Goal: Task Accomplishment & Management: Complete application form

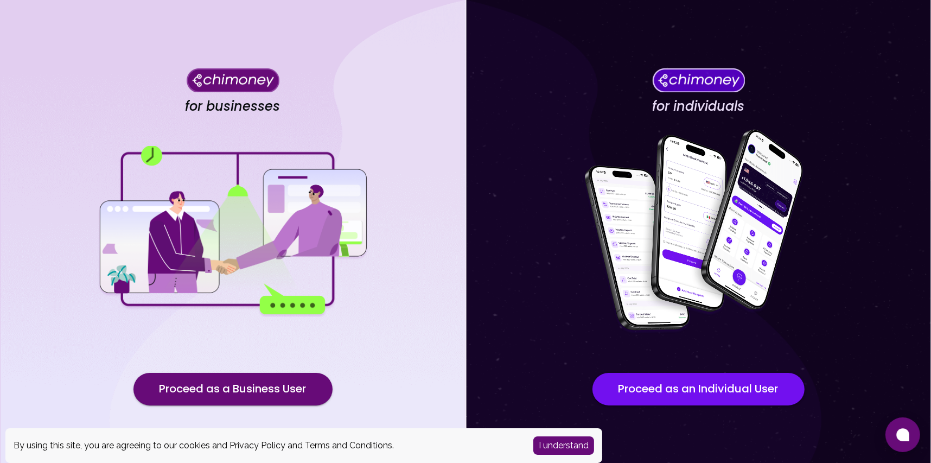
click at [586, 444] on button "I understand" at bounding box center [563, 445] width 61 height 18
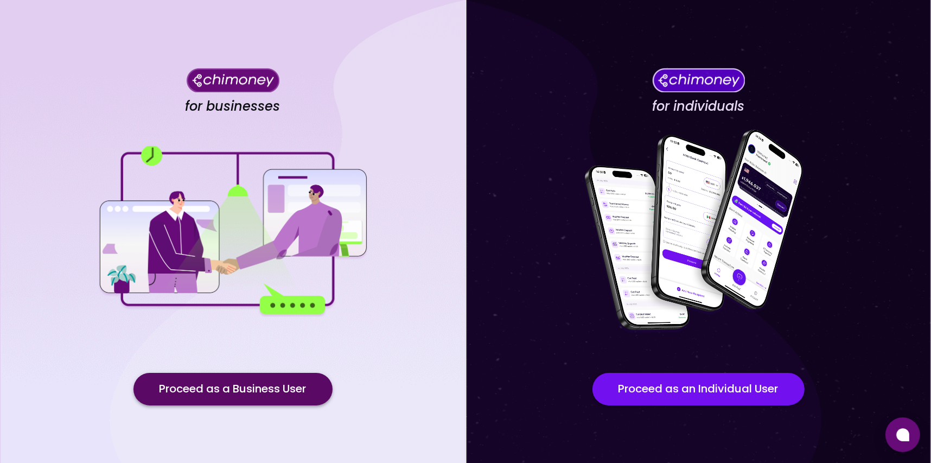
click at [255, 381] on button "Proceed as a Business User" at bounding box center [232, 389] width 199 height 33
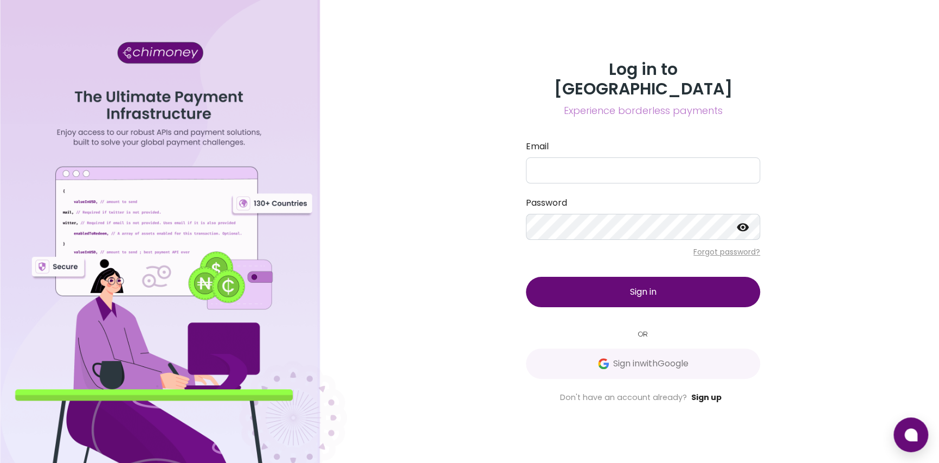
click at [705, 392] on link "Sign up" at bounding box center [707, 397] width 30 height 11
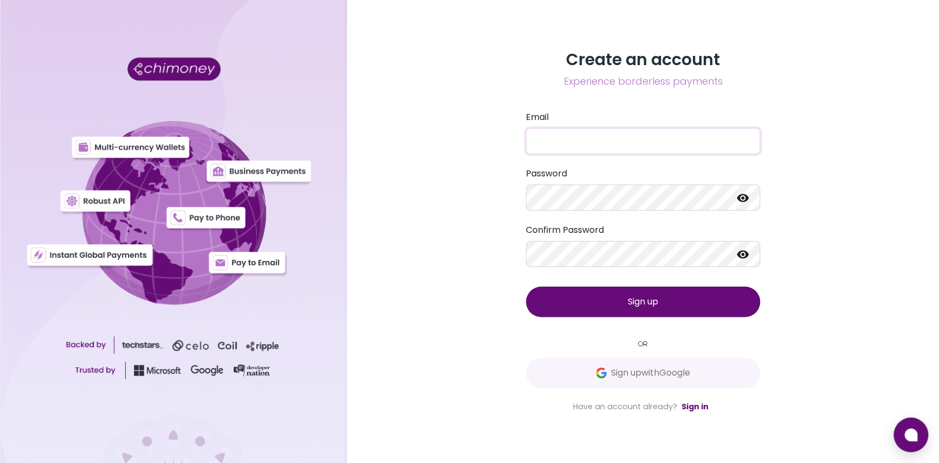
click at [596, 134] on input "Email" at bounding box center [643, 141] width 234 height 26
paste input "ltdeomfamventures@gmail.com"
type input "ltdeomfamventures@gmail.com"
click at [680, 308] on button "Sign up" at bounding box center [643, 301] width 234 height 30
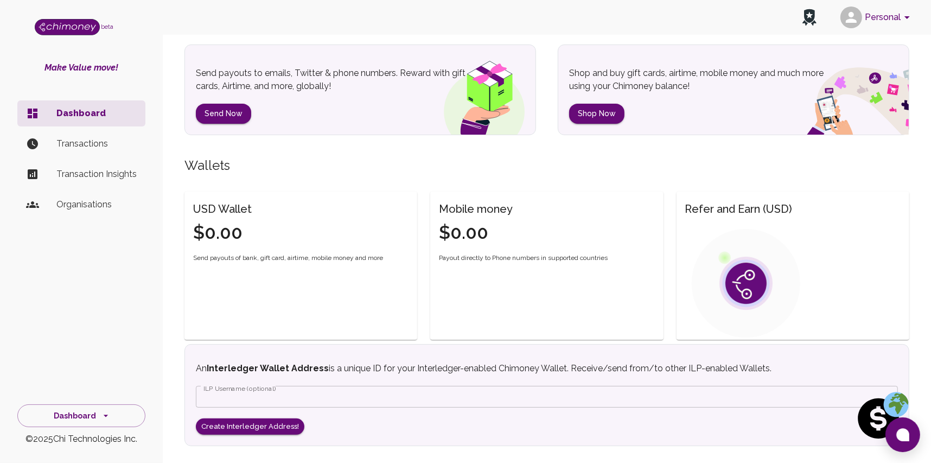
scroll to position [155, 0]
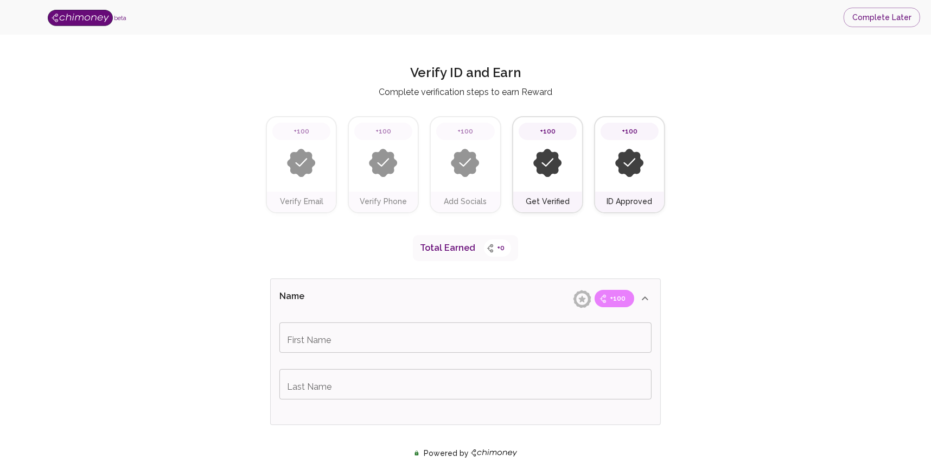
click at [394, 331] on input "First Name" at bounding box center [465, 337] width 372 height 30
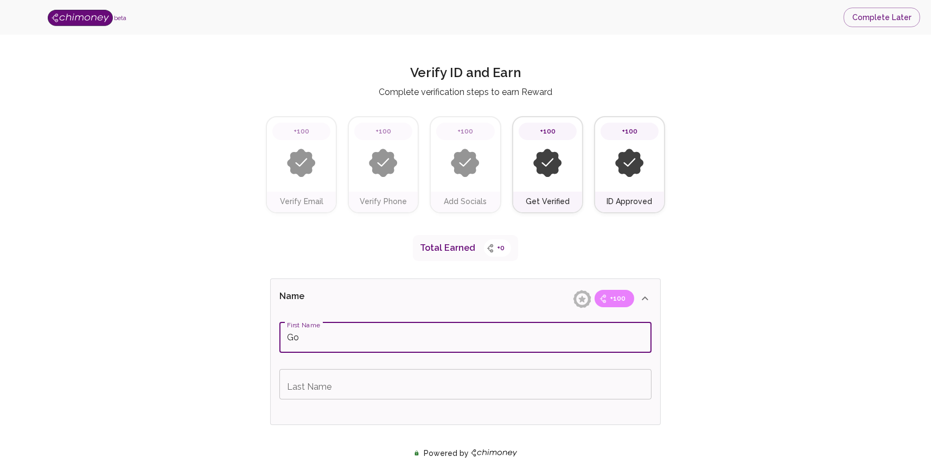
type input "G"
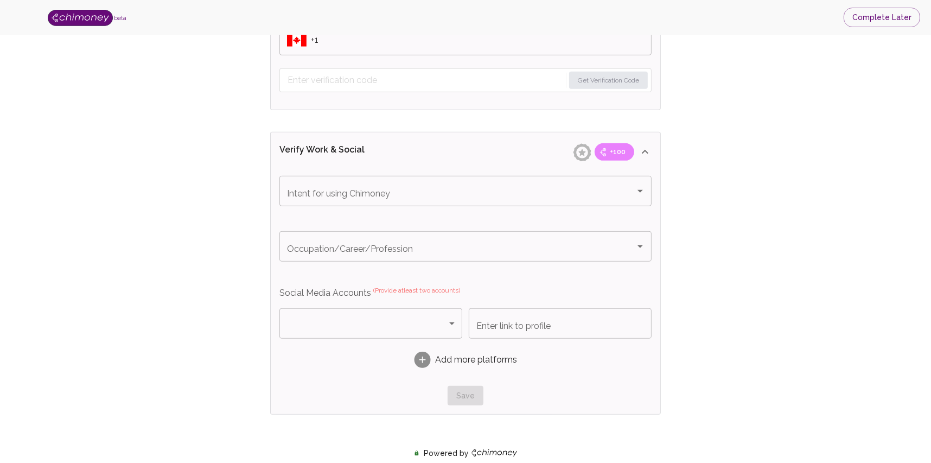
scroll to position [621, 0]
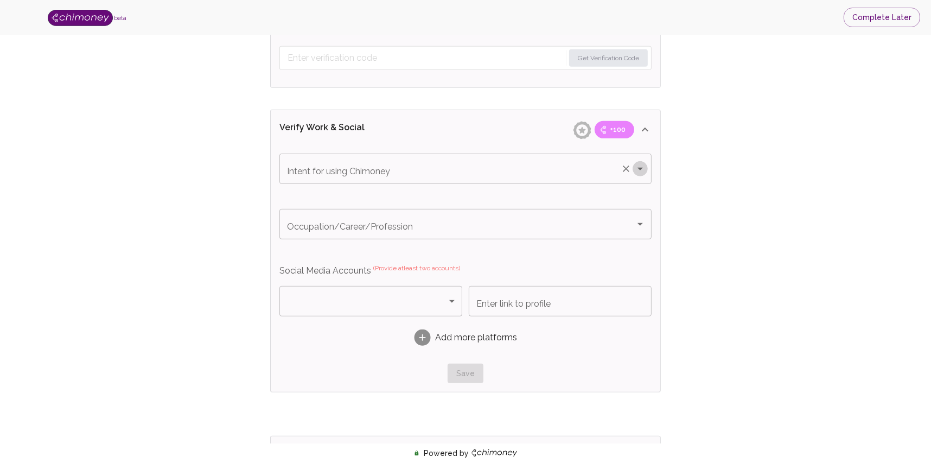
click at [642, 168] on icon "Open" at bounding box center [639, 169] width 5 height 3
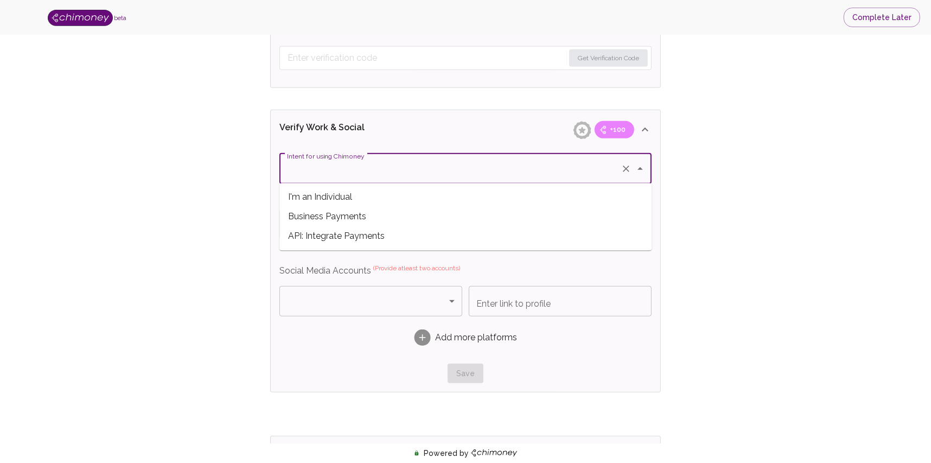
click at [414, 223] on span "Business Payments" at bounding box center [465, 217] width 372 height 20
type input "Business Payments"
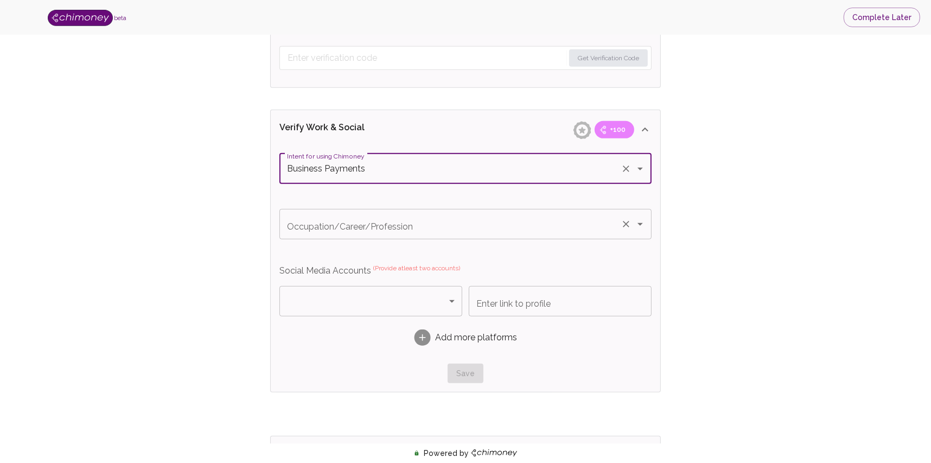
click at [644, 219] on icon "Open" at bounding box center [639, 223] width 13 height 13
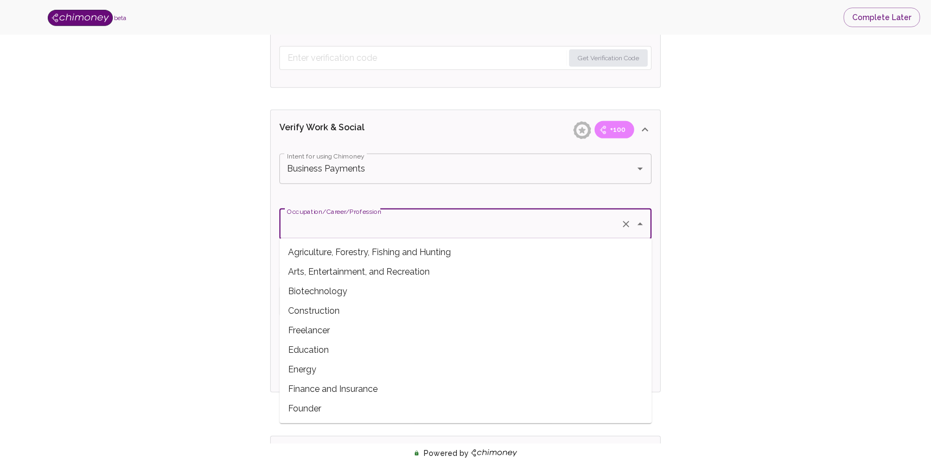
click at [403, 255] on span "Agriculture, Forestry, Fishing and Hunting" at bounding box center [465, 252] width 372 height 20
type input "Agriculture, Forestry, Fishing and Hunting"
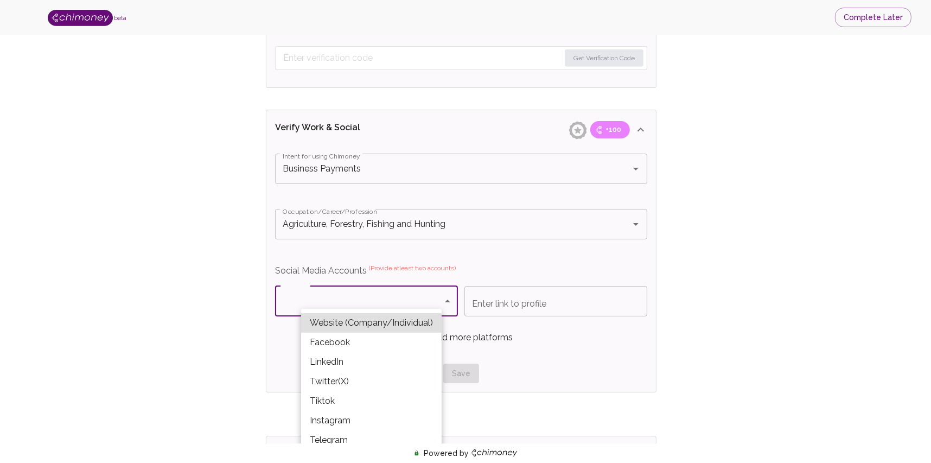
click at [434, 289] on body "beta Complete Later Verify ID and Earn Complete verification steps to earn Rewa…" at bounding box center [465, 58] width 931 height 1359
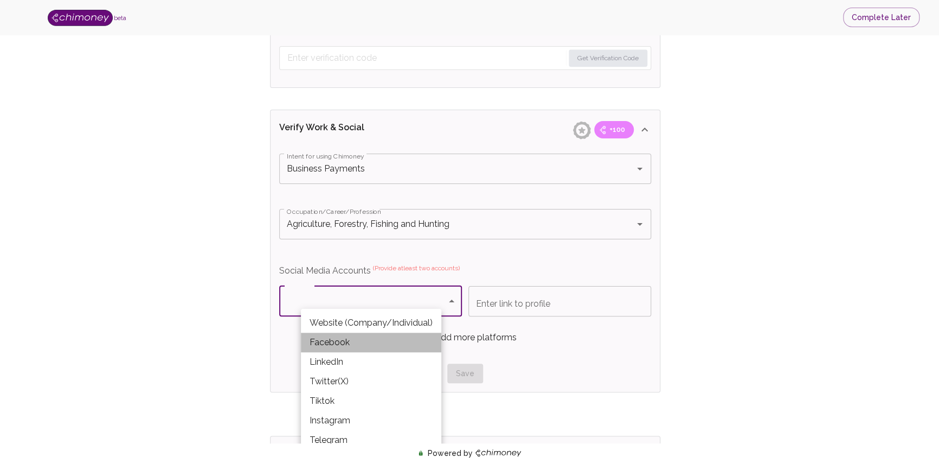
click at [398, 345] on li "Facebook" at bounding box center [371, 342] width 140 height 20
type input "Facebook"
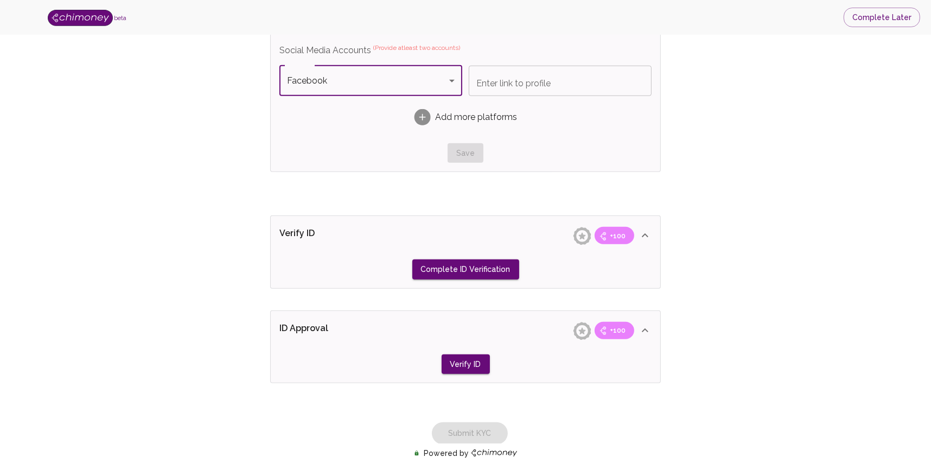
scroll to position [895, 0]
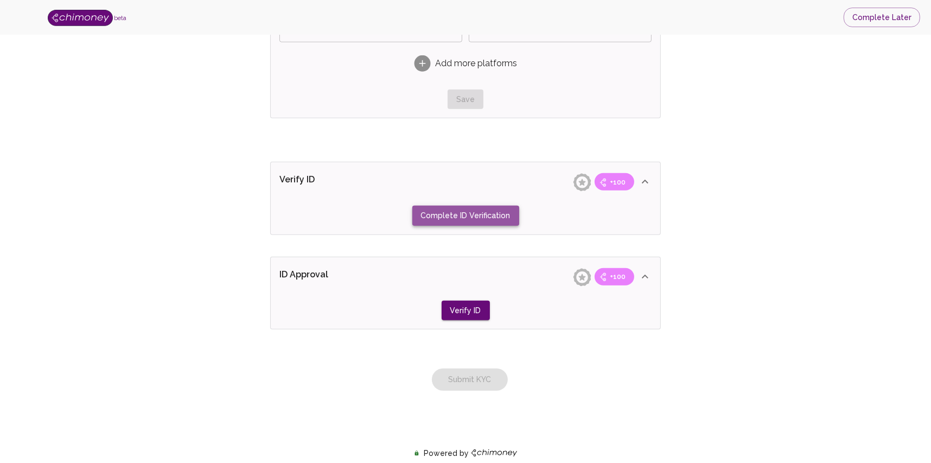
click at [471, 214] on button "Complete ID Verification" at bounding box center [465, 216] width 107 height 20
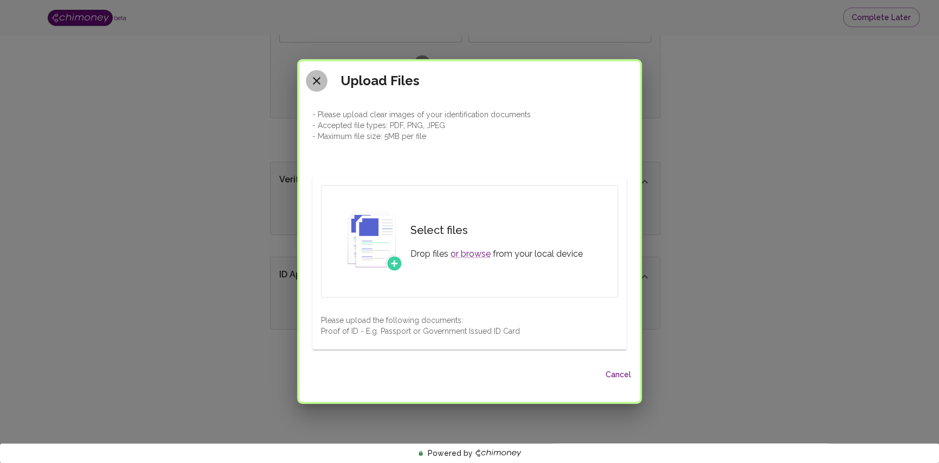
click at [317, 80] on icon "close" at bounding box center [317, 81] width 8 height 8
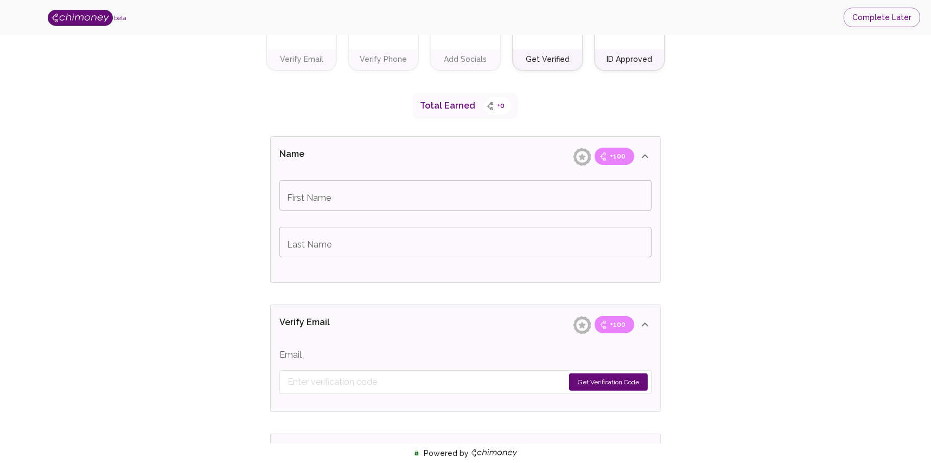
scroll to position [0, 0]
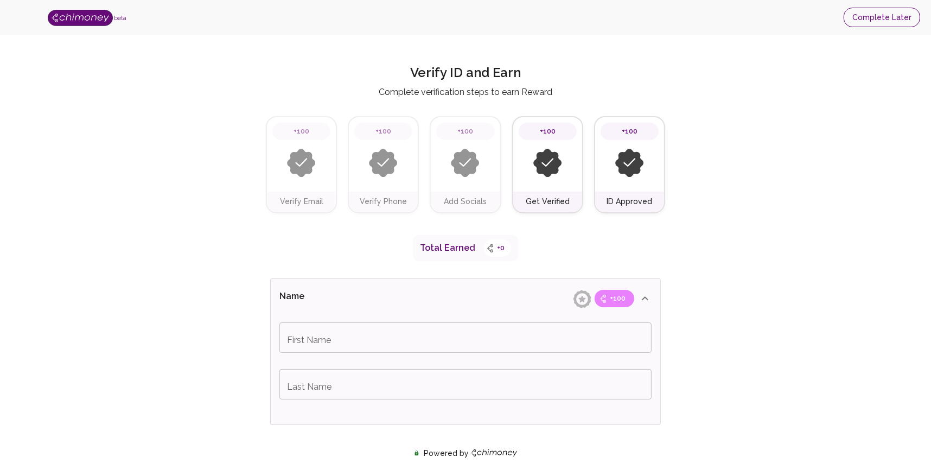
click at [895, 11] on button "Complete Later" at bounding box center [881, 18] width 76 height 20
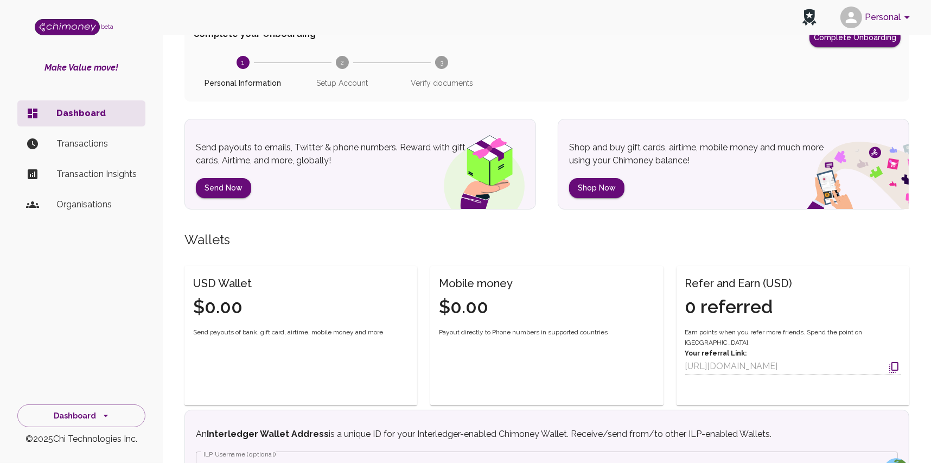
scroll to position [105, 0]
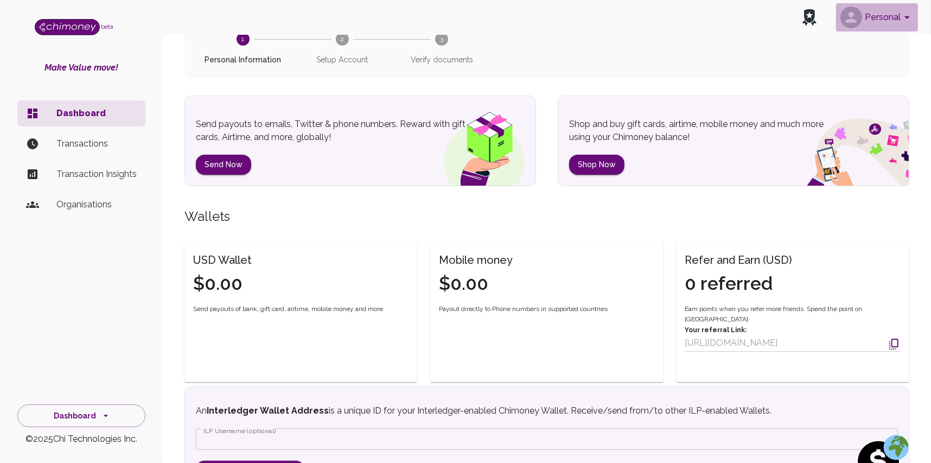
click at [898, 21] on button "Personal" at bounding box center [877, 17] width 82 height 28
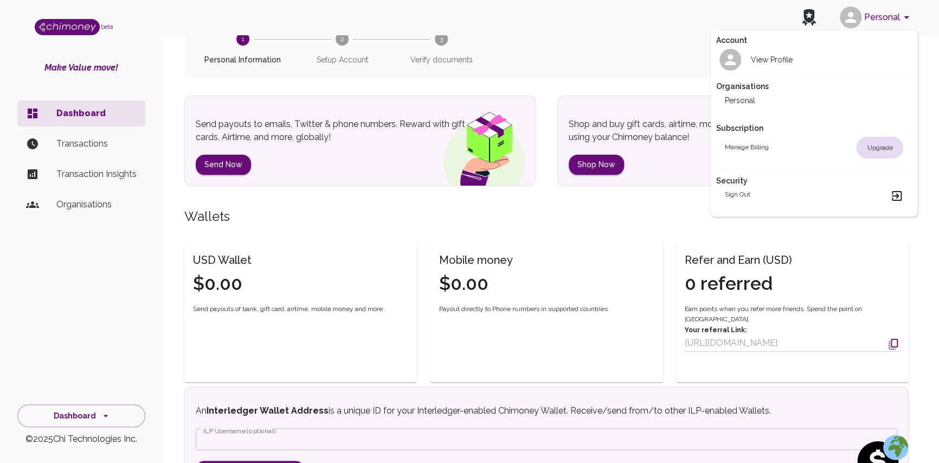
click at [598, 88] on div at bounding box center [469, 231] width 939 height 463
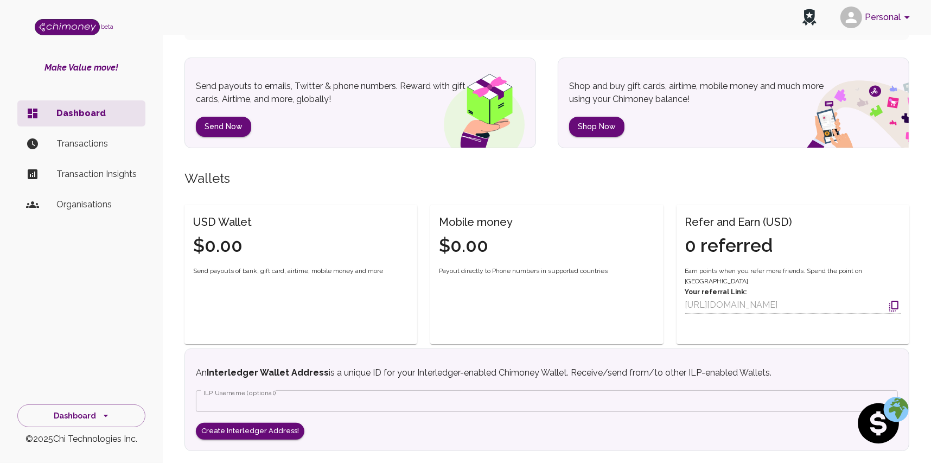
scroll to position [148, 0]
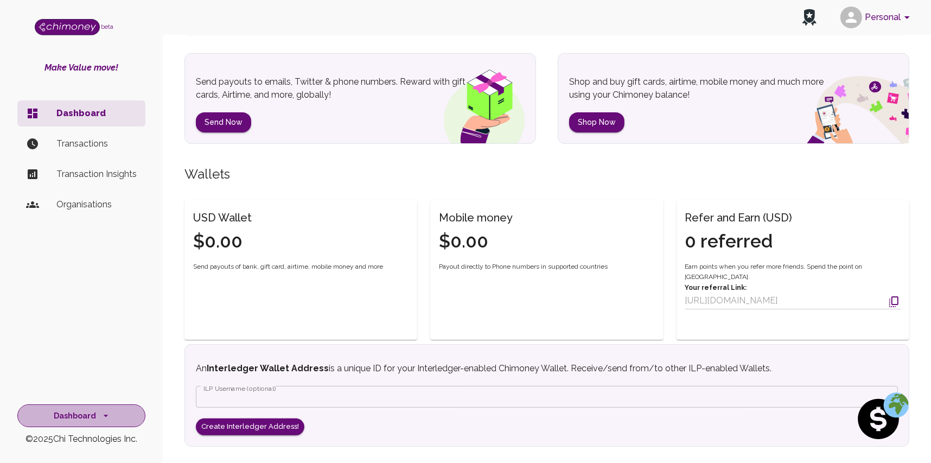
click at [102, 423] on button "Dashboard" at bounding box center [81, 415] width 128 height 23
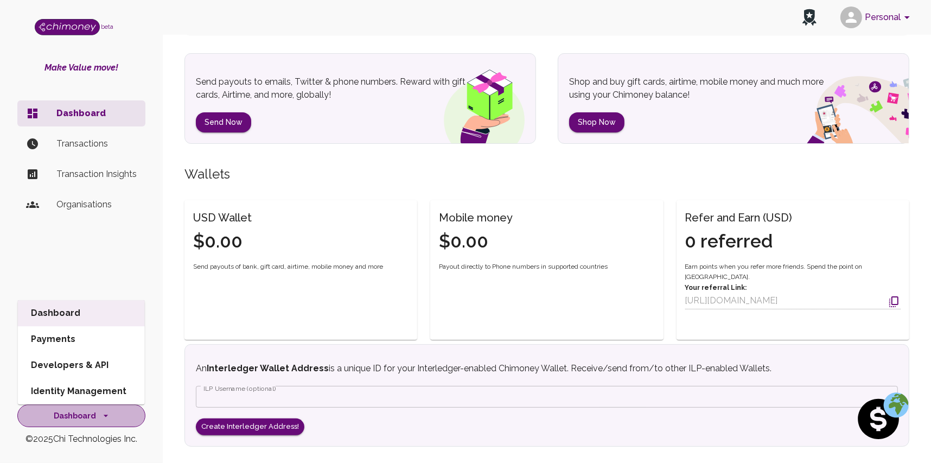
click at [102, 423] on button "Dashboard" at bounding box center [81, 415] width 128 height 23
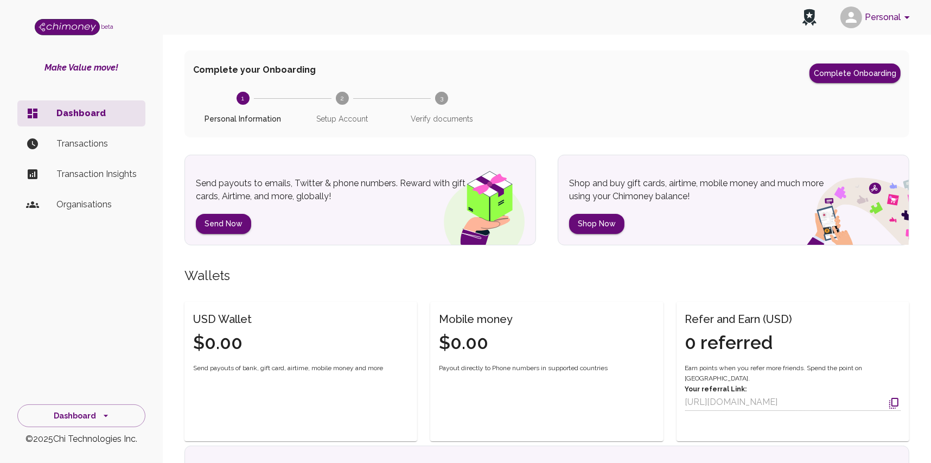
scroll to position [0, 0]
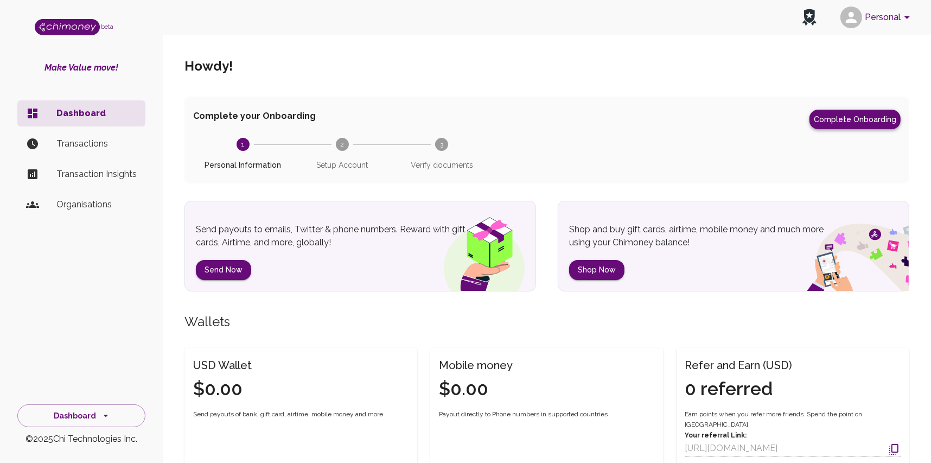
click at [841, 116] on button "Complete Onboarding" at bounding box center [854, 120] width 91 height 20
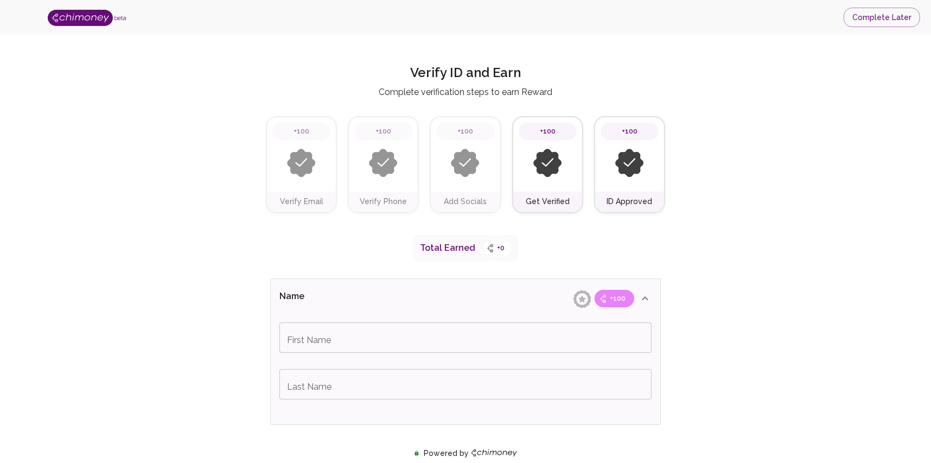
click at [302, 167] on img at bounding box center [301, 163] width 29 height 29
click at [535, 156] on img at bounding box center [547, 163] width 29 height 29
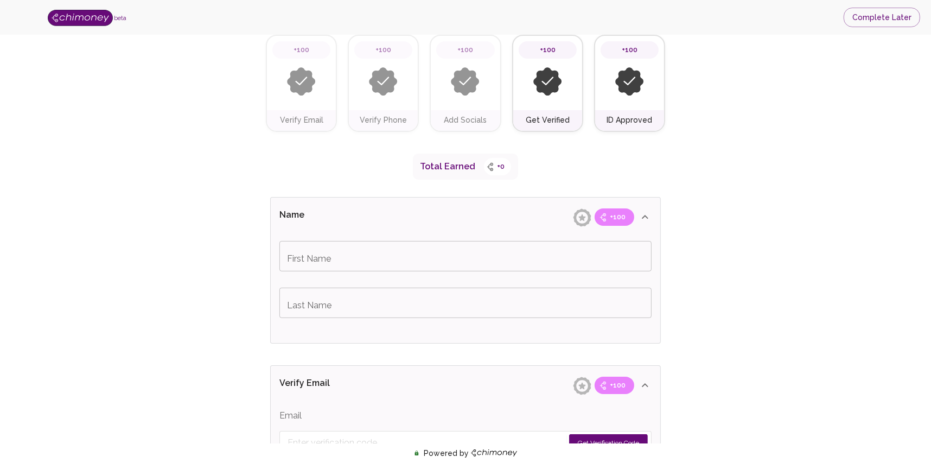
scroll to position [126, 0]
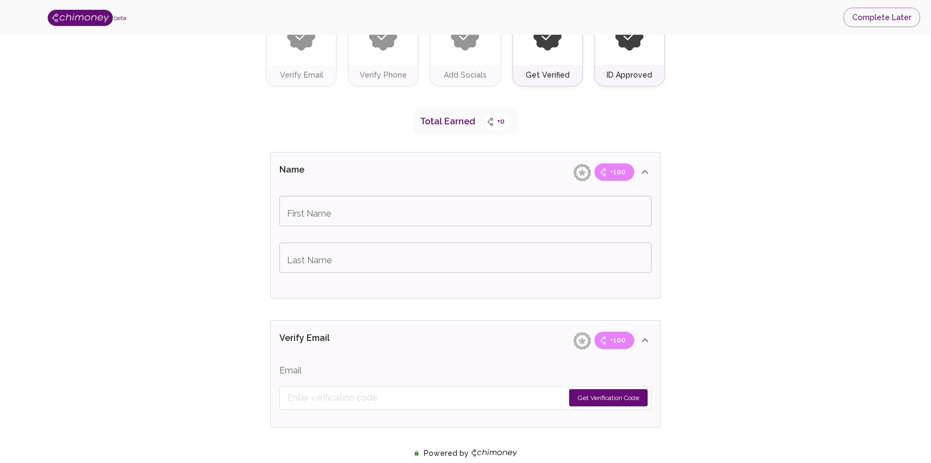
click at [433, 212] on input "First Name" at bounding box center [465, 211] width 372 height 30
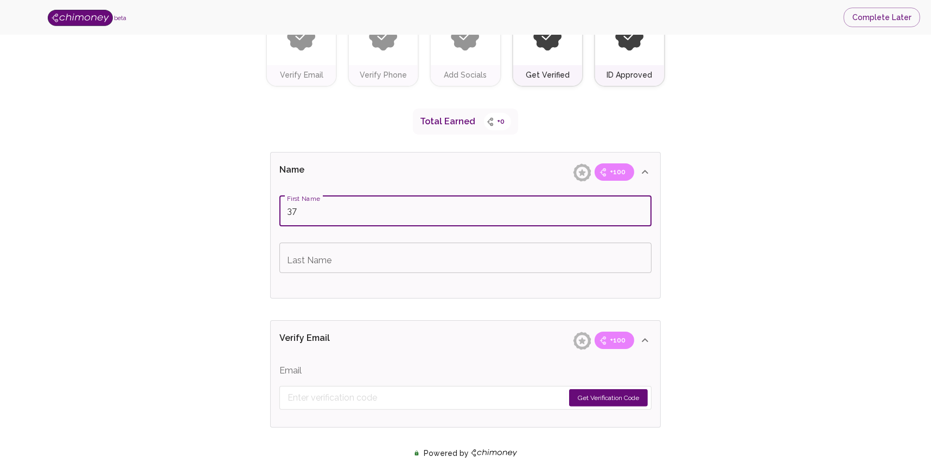
type input "3"
type input "Charity"
click at [441, 261] on input "Last Name" at bounding box center [465, 257] width 372 height 30
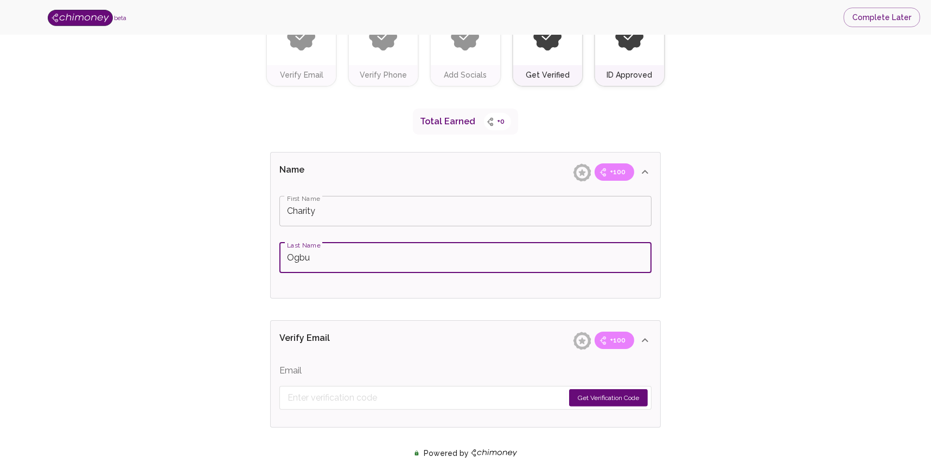
type input "[PERSON_NAME]"
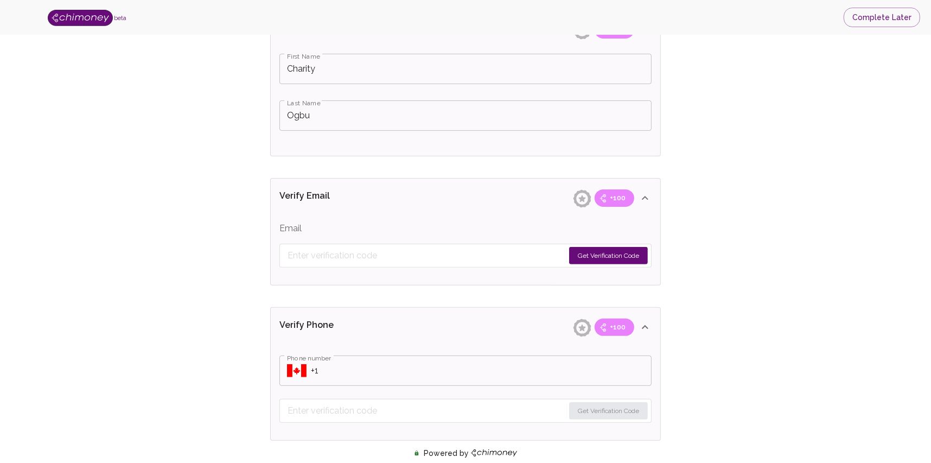
scroll to position [257, 0]
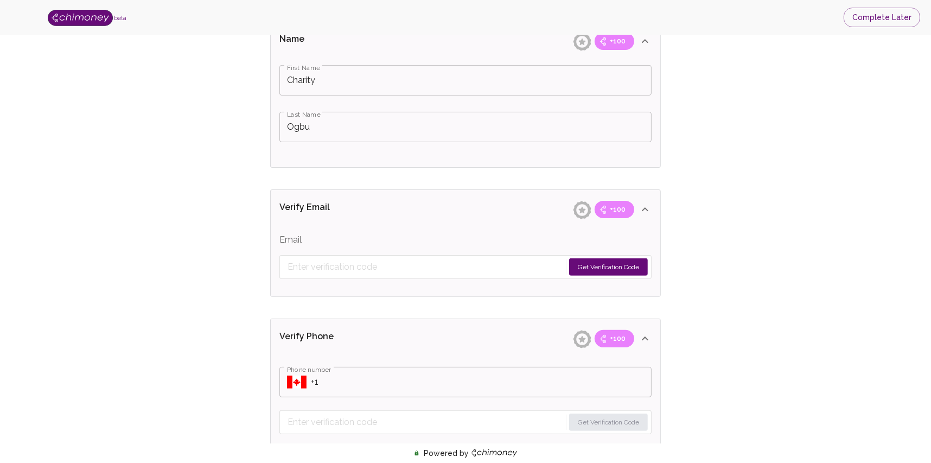
click at [362, 215] on p "Verify Email" at bounding box center [338, 209] width 118 height 17
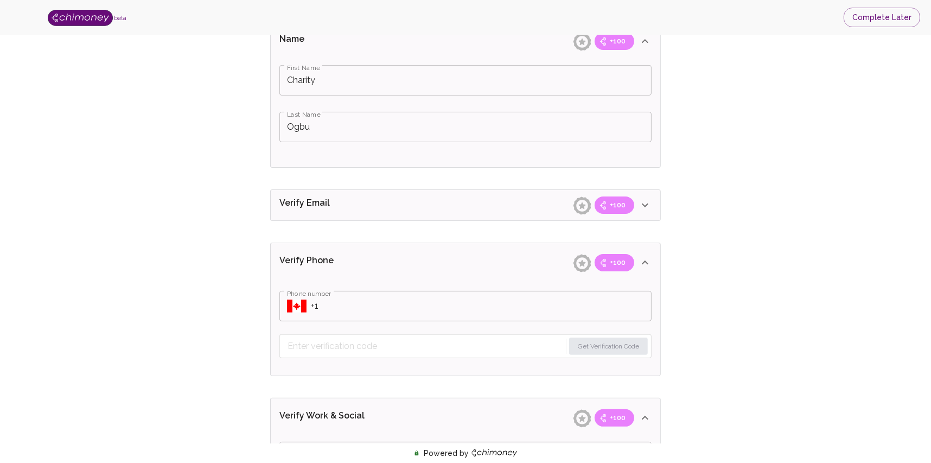
click at [362, 215] on div "Verify Email +100" at bounding box center [465, 205] width 389 height 30
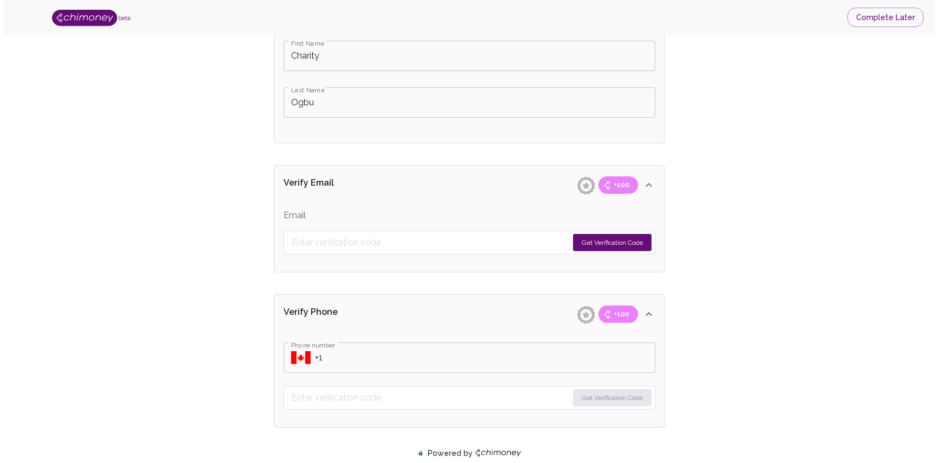
scroll to position [282, 0]
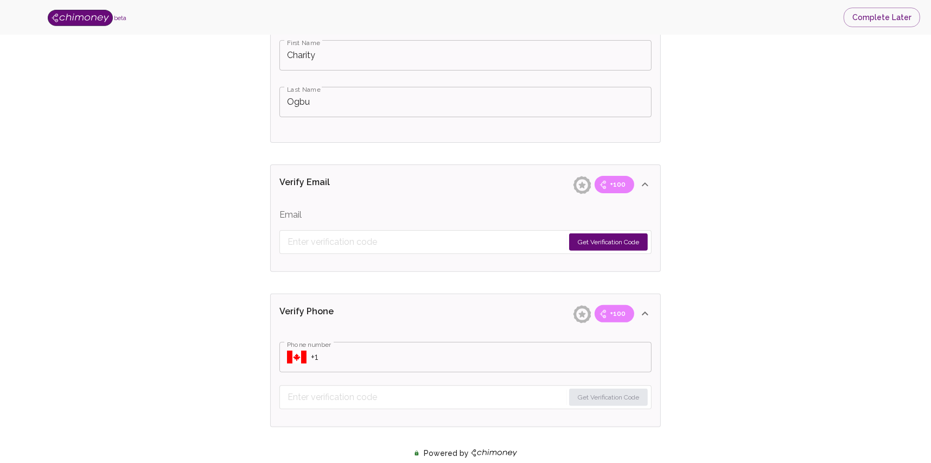
click at [598, 245] on button "Get Verification Code" at bounding box center [608, 241] width 79 height 17
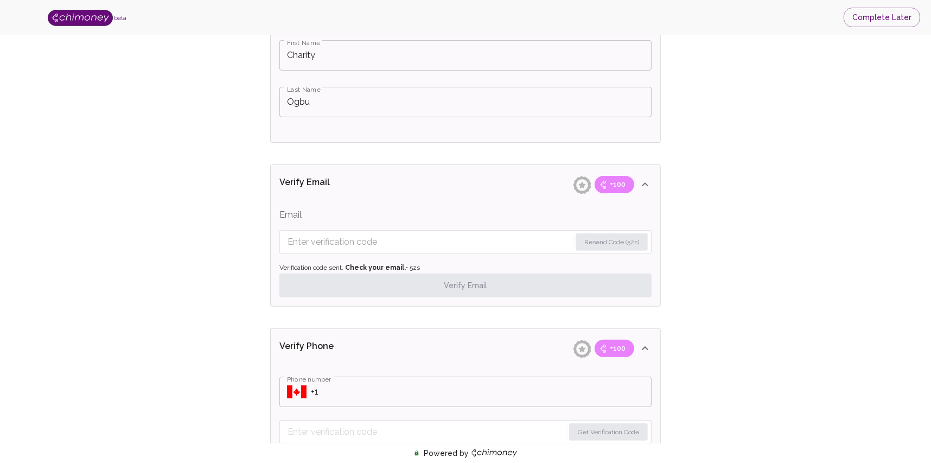
click at [463, 235] on input "Enter verification code" at bounding box center [428, 241] width 283 height 17
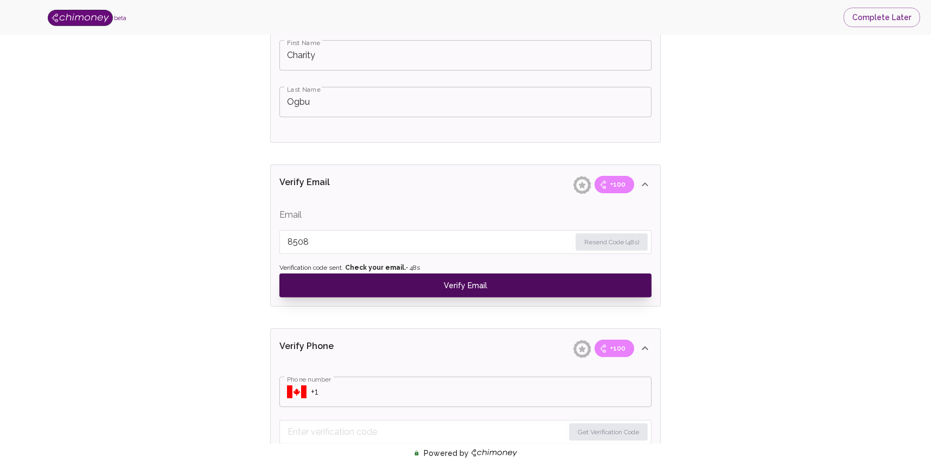
type input "8508"
click at [477, 278] on button "Verify Email" at bounding box center [465, 285] width 372 height 24
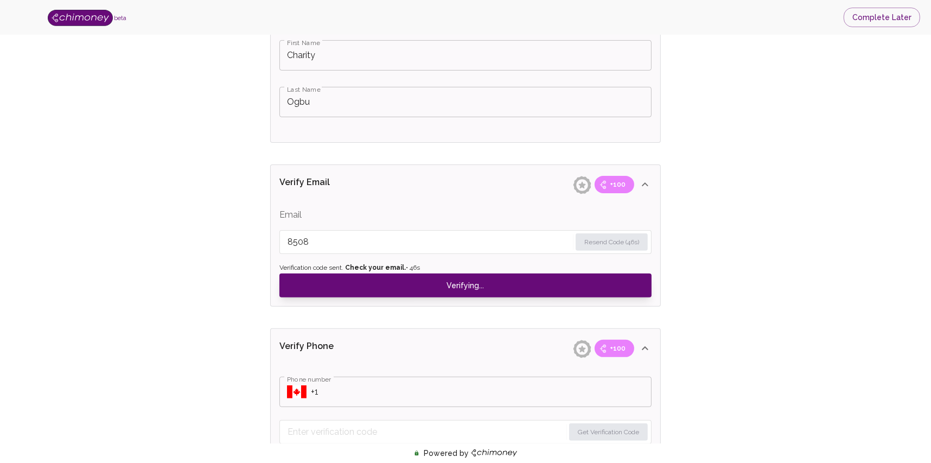
click at [298, 388] on icon "Select country" at bounding box center [297, 391] width 20 height 13
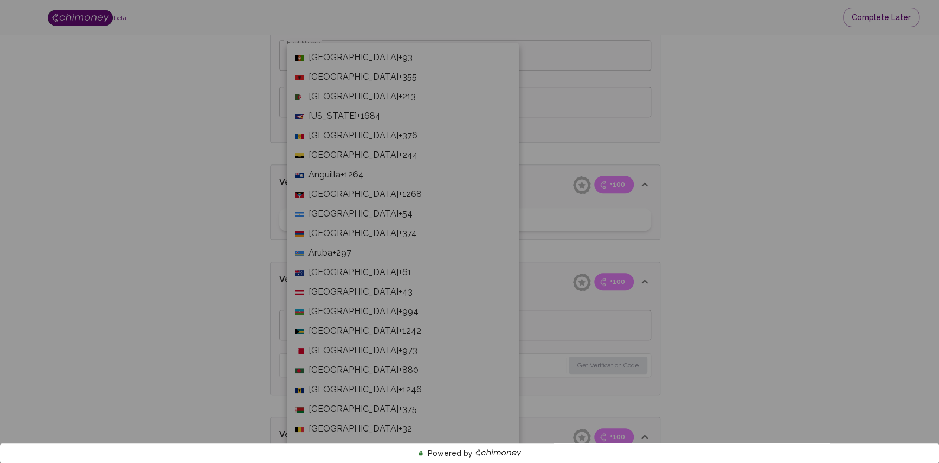
scroll to position [4163, 0]
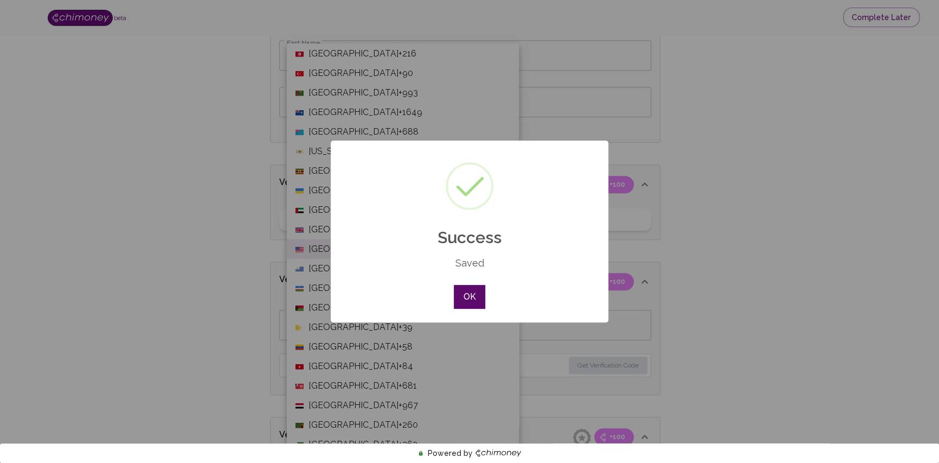
click at [476, 290] on button "OK" at bounding box center [469, 297] width 31 height 24
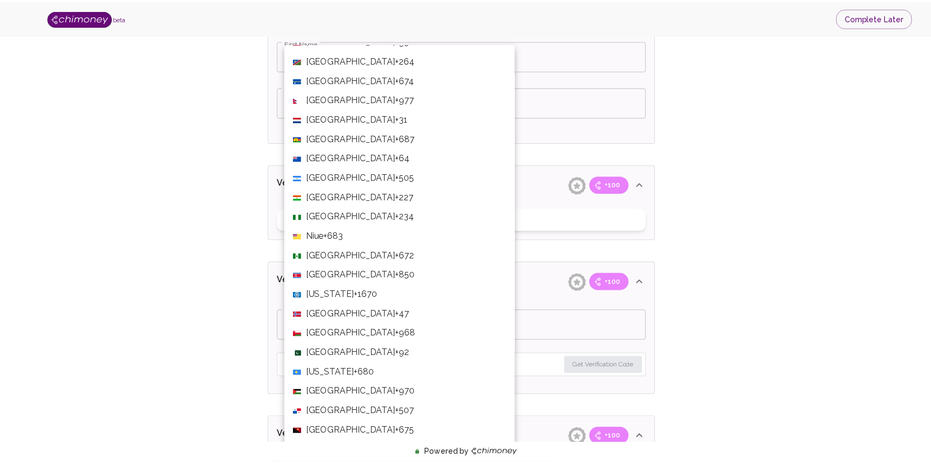
scroll to position [2727, 0]
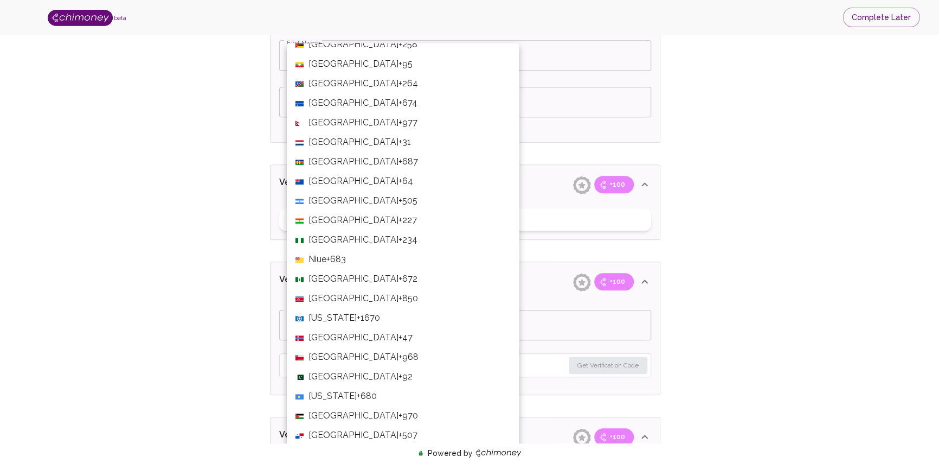
click at [399, 245] on span "+234" at bounding box center [408, 239] width 19 height 13
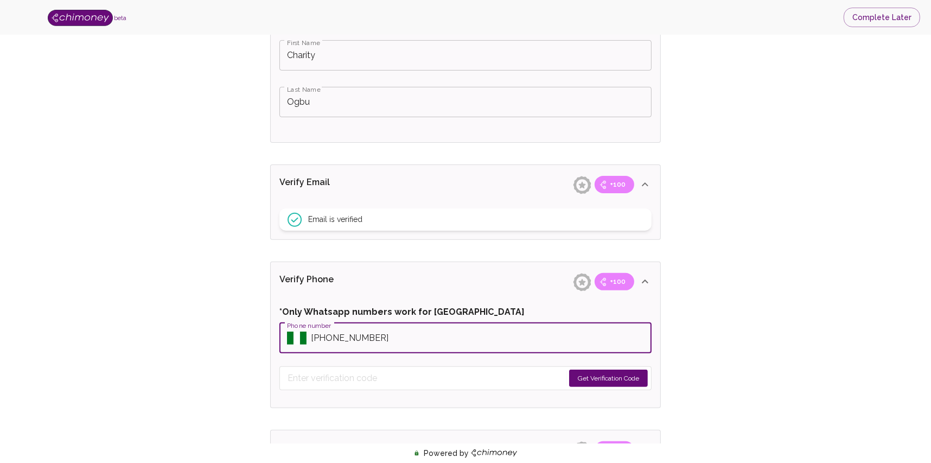
type input "+2348029091438"
click at [587, 376] on button "Get Verification Code" at bounding box center [608, 377] width 79 height 17
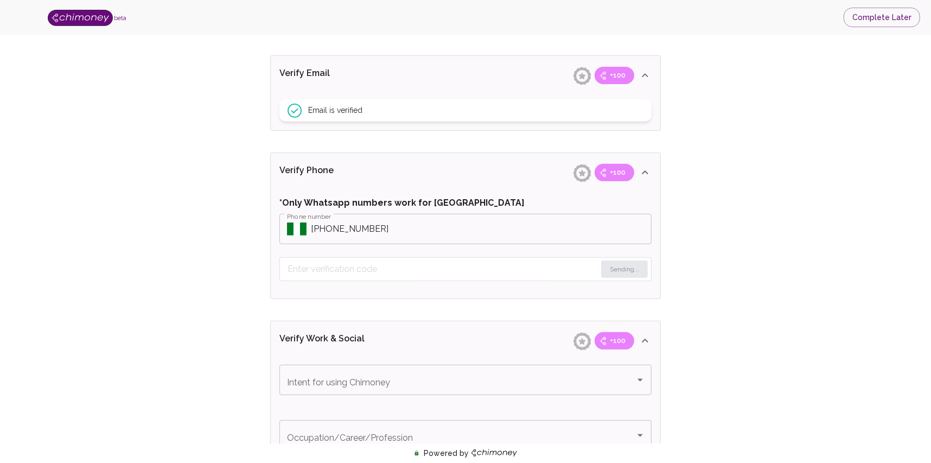
scroll to position [392, 0]
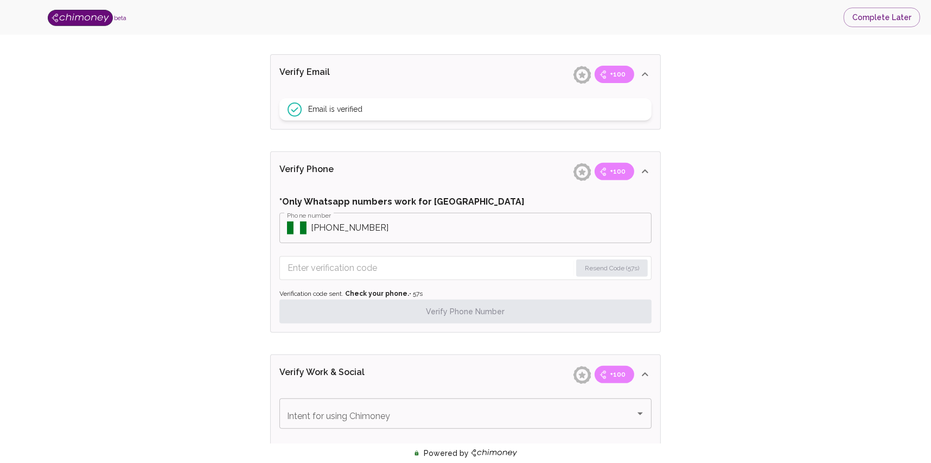
click at [411, 273] on input "Enter verification code" at bounding box center [429, 267] width 284 height 17
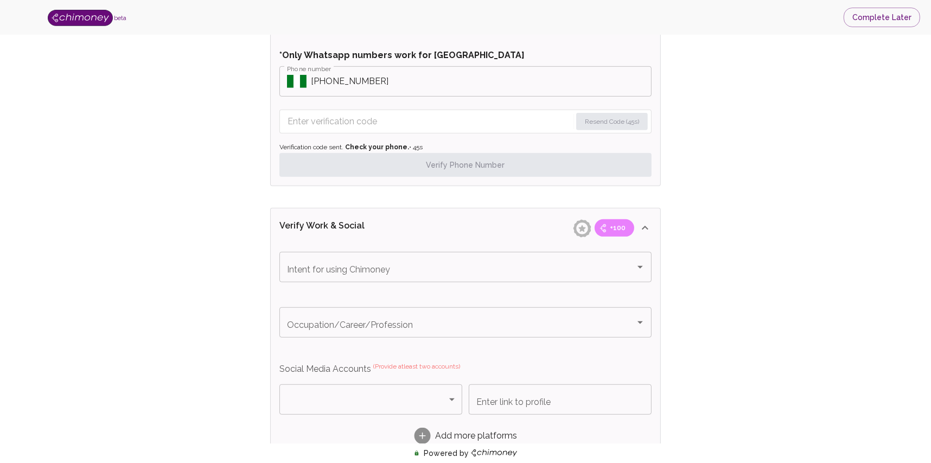
scroll to position [540, 0]
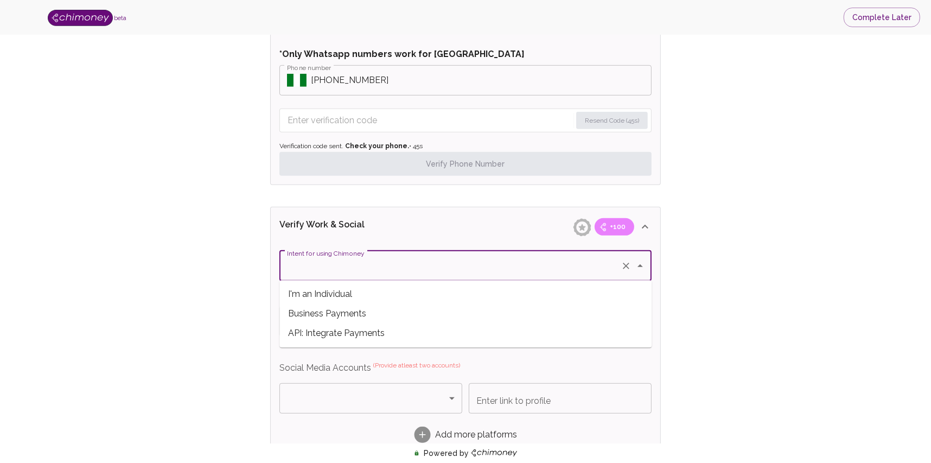
click at [411, 273] on input "Intent for using Chimoney" at bounding box center [450, 265] width 332 height 21
click at [408, 313] on span "Business Payments" at bounding box center [465, 314] width 372 height 20
type input "Business Payments"
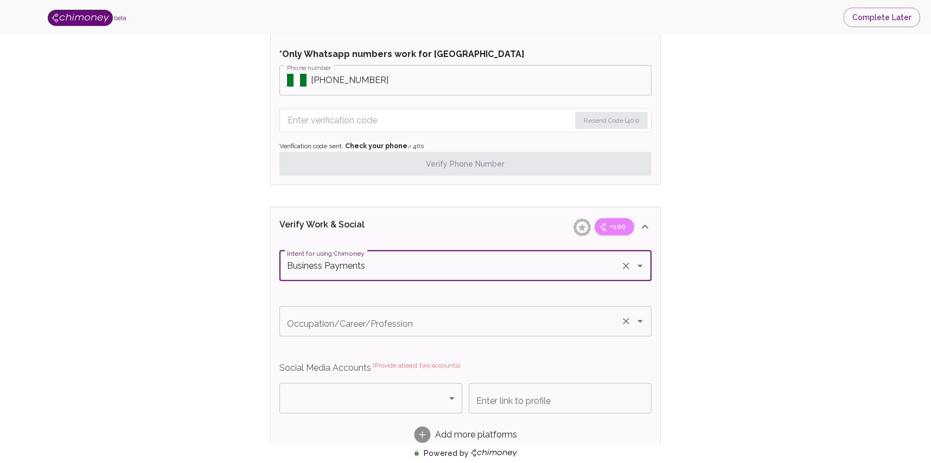
click at [423, 319] on input "Occupation/Career/Profession" at bounding box center [450, 321] width 332 height 21
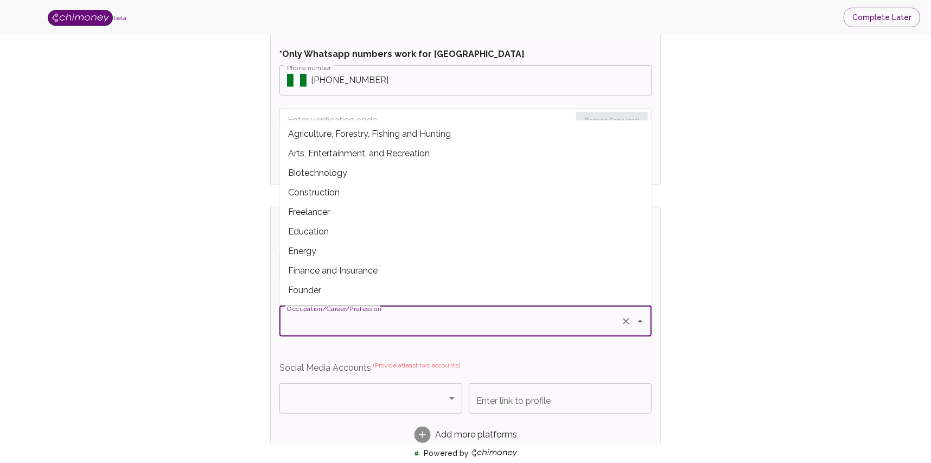
click at [414, 129] on span "Agriculture, Forestry, Fishing and Hunting" at bounding box center [465, 134] width 372 height 20
type input "Agriculture, Forestry, Fishing and Hunting"
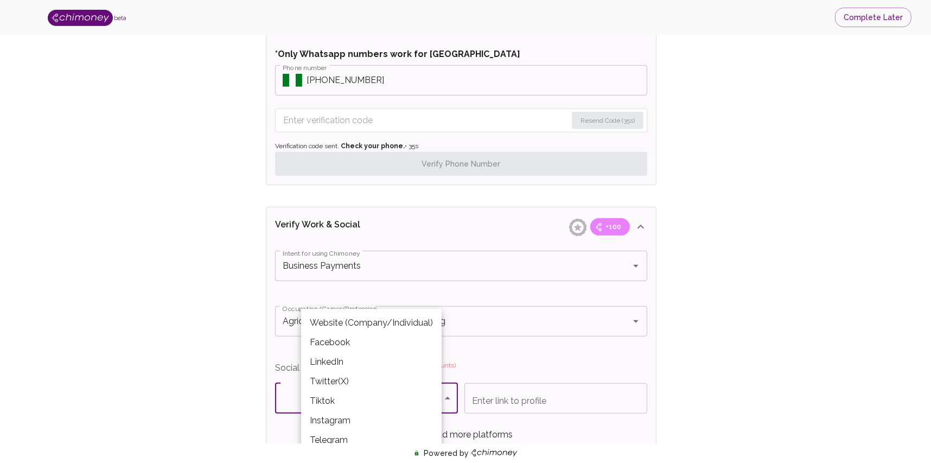
click at [423, 387] on body "beta Complete Later Verify ID and Earn Complete verification steps to earn Rewa…" at bounding box center [465, 147] width 931 height 1375
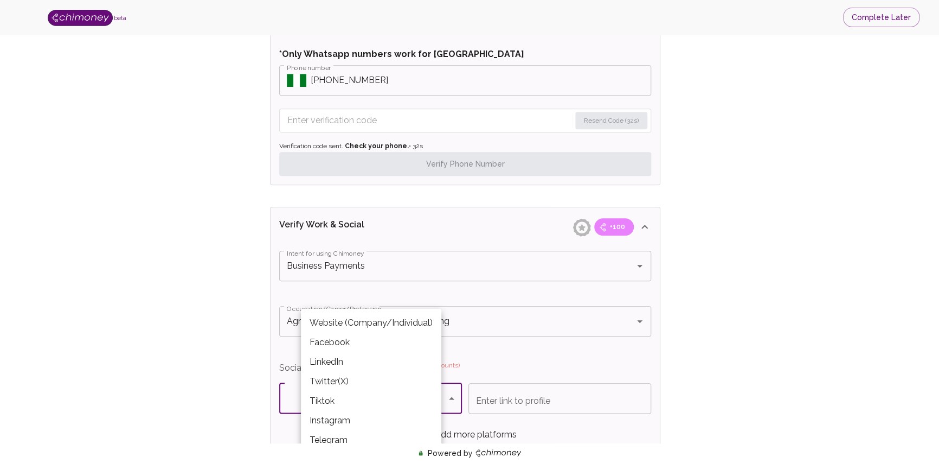
click at [404, 336] on li "Facebook" at bounding box center [371, 342] width 140 height 20
type input "Facebook"
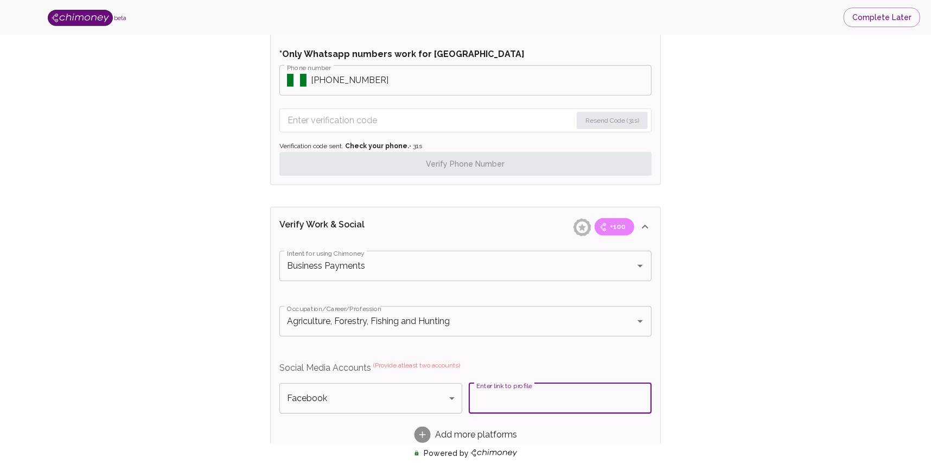
click at [506, 400] on input "Enter link to profile" at bounding box center [560, 398] width 183 height 30
drag, startPoint x: 499, startPoint y: 398, endPoint x: 456, endPoint y: 393, distance: 43.7
click at [456, 393] on div "Facebook Facebook Platform Enter link to profile www.facebook.com Enter link to…" at bounding box center [465, 398] width 372 height 30
click at [575, 401] on input "https://facebook.com" at bounding box center [560, 398] width 183 height 30
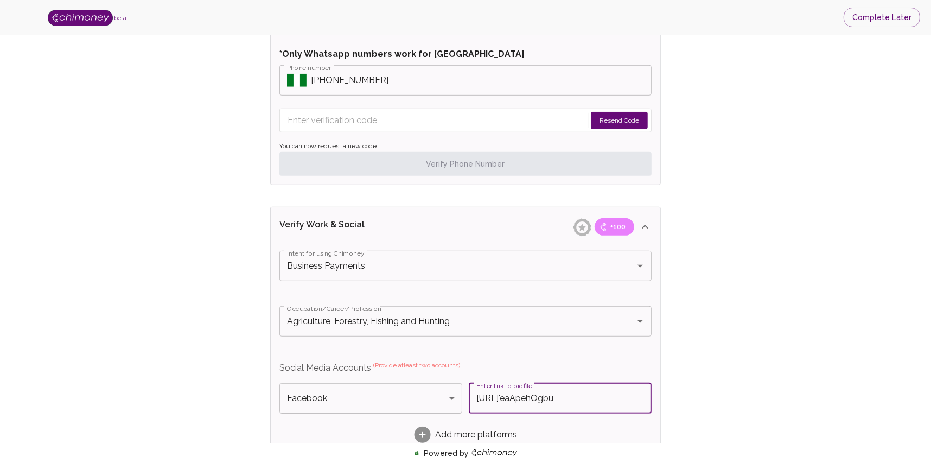
type input "https://facebook.com.chareet'eaApehOgbu"
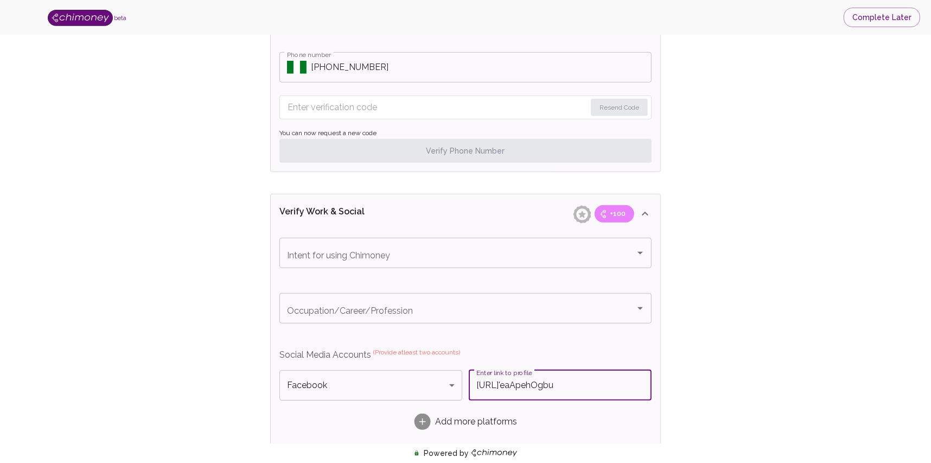
scroll to position [0, 0]
click at [610, 389] on input "https://facebook.com.chareet'eaApehOgbu" at bounding box center [560, 385] width 183 height 30
click at [610, 382] on input "https://facebook.com.chareet'ea_Apeh_Ogbu" at bounding box center [560, 385] width 183 height 30
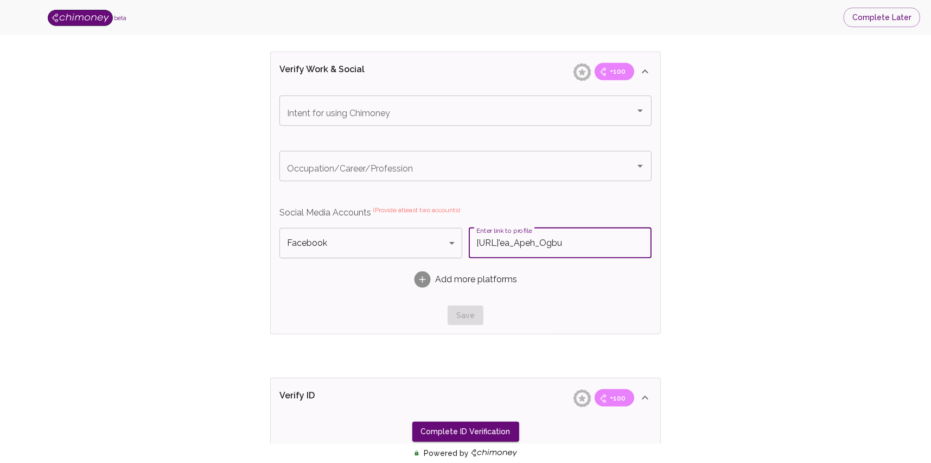
scroll to position [693, 0]
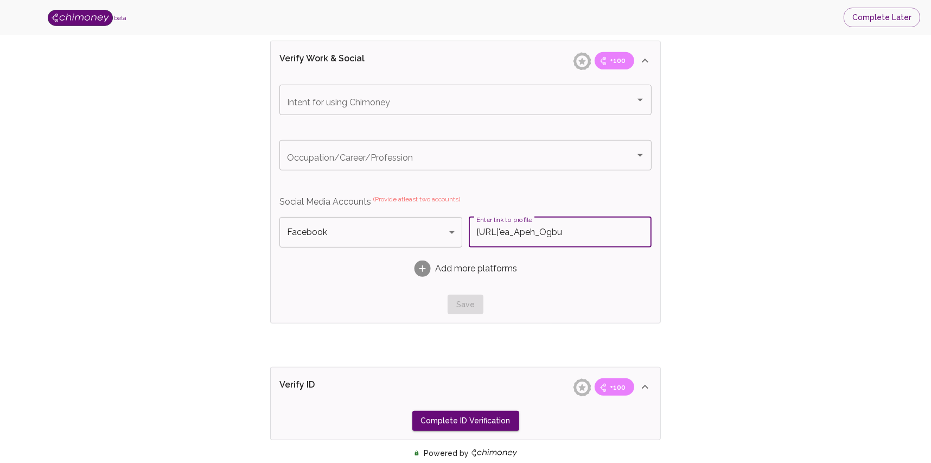
type input "https://facebook.com.chareet'ea_Apeh_Ogbu"
click at [430, 272] on icon at bounding box center [422, 268] width 17 height 17
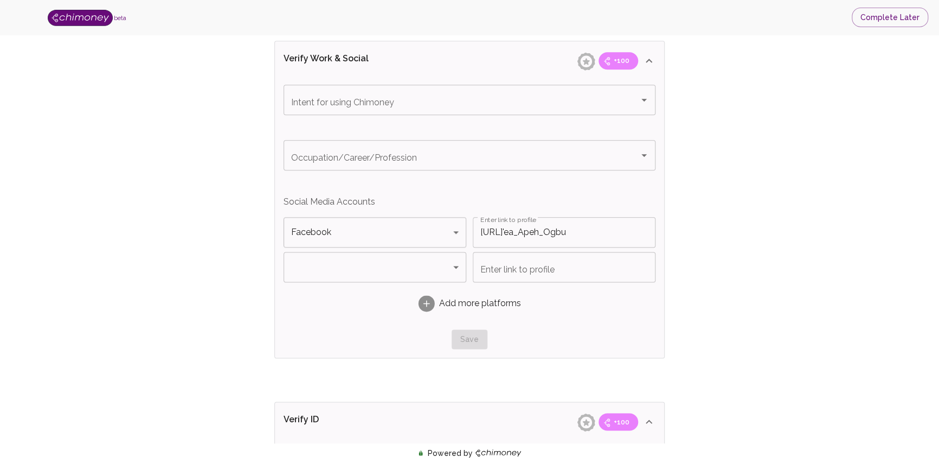
click at [452, 262] on body "beta Complete Later Verify ID and Earn Complete verification steps to earn Rewa…" at bounding box center [469, 5] width 939 height 1397
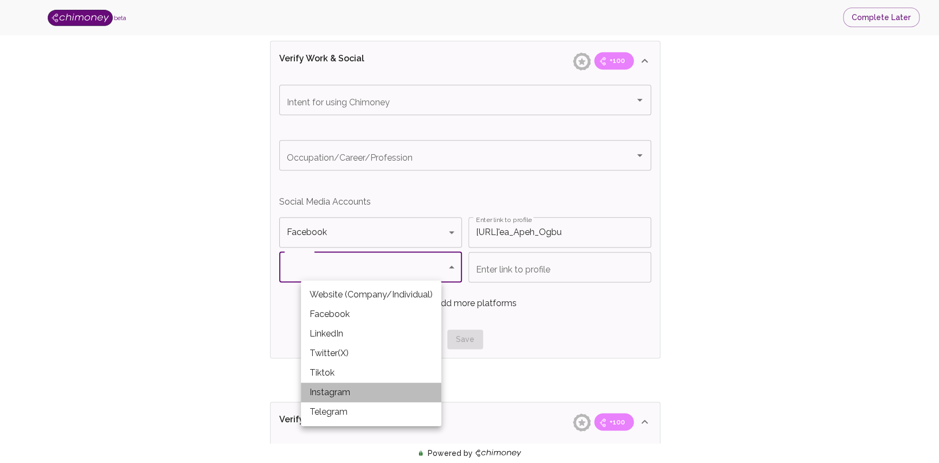
click at [370, 393] on li "Instagram" at bounding box center [371, 392] width 140 height 20
type input "Instagram"
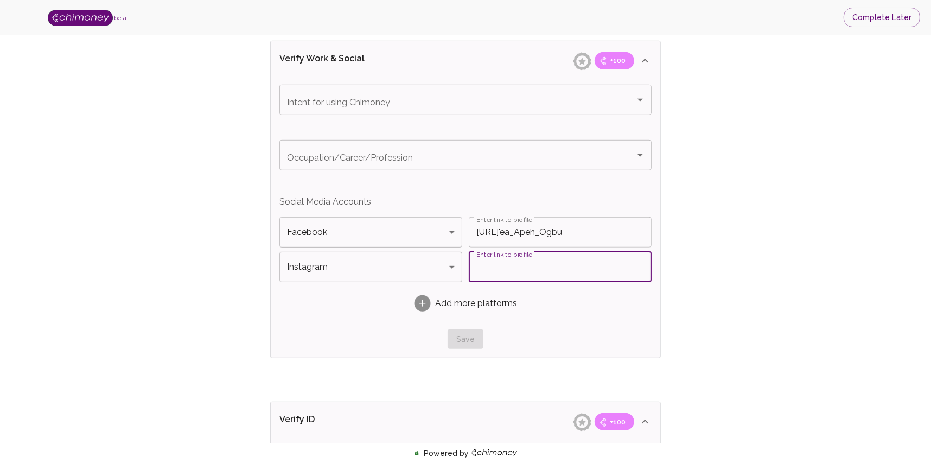
click at [543, 265] on input "Enter link to profile" at bounding box center [560, 267] width 183 height 30
paste input "https://facebook.com.chareet'ea_Apeh_Ogbu"
drag, startPoint x: 546, startPoint y: 266, endPoint x: 491, endPoint y: 266, distance: 54.8
click at [491, 266] on input "https://facebook.com.chareet'ea_Apeh_Ogbu" at bounding box center [560, 267] width 183 height 30
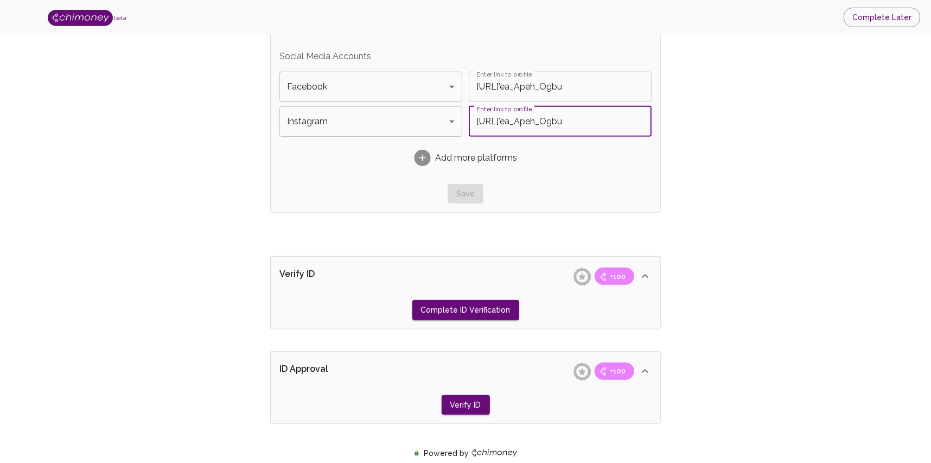
scroll to position [848, 0]
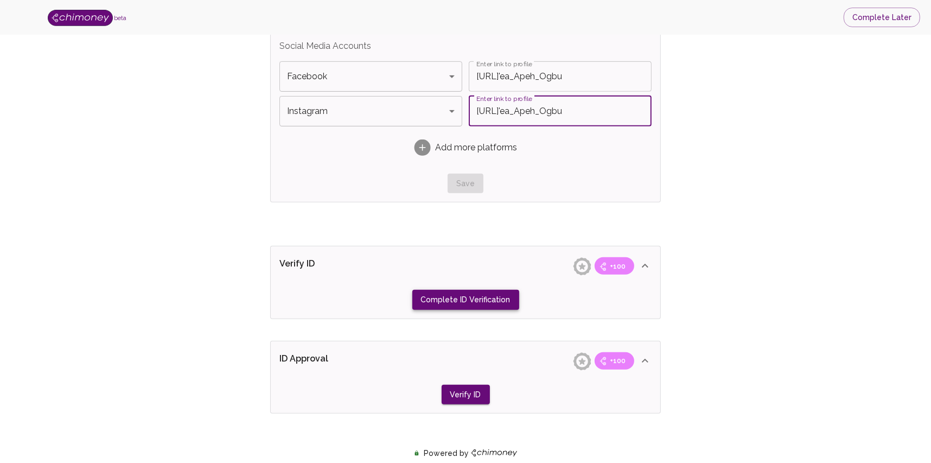
type input "https://instagram.com.chareet'ea_Apeh_Ogbu"
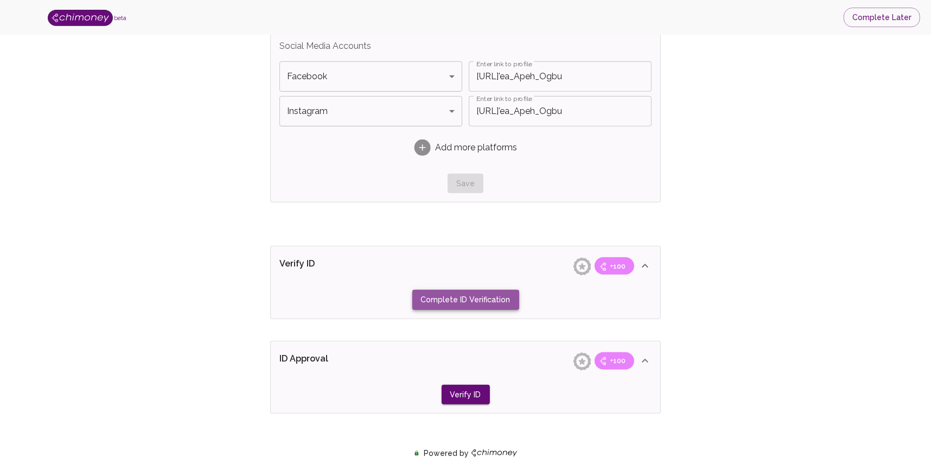
click at [502, 293] on button "Complete ID Verification" at bounding box center [465, 300] width 107 height 20
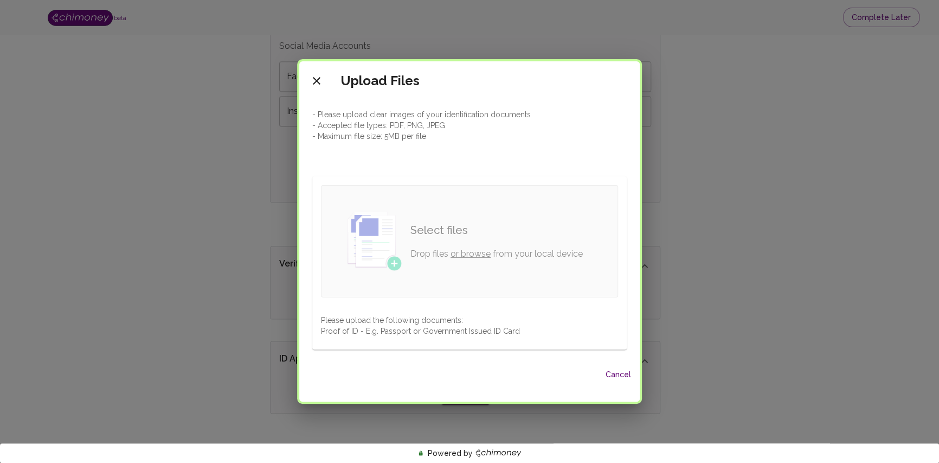
click at [483, 251] on link "or browse" at bounding box center [471, 253] width 40 height 10
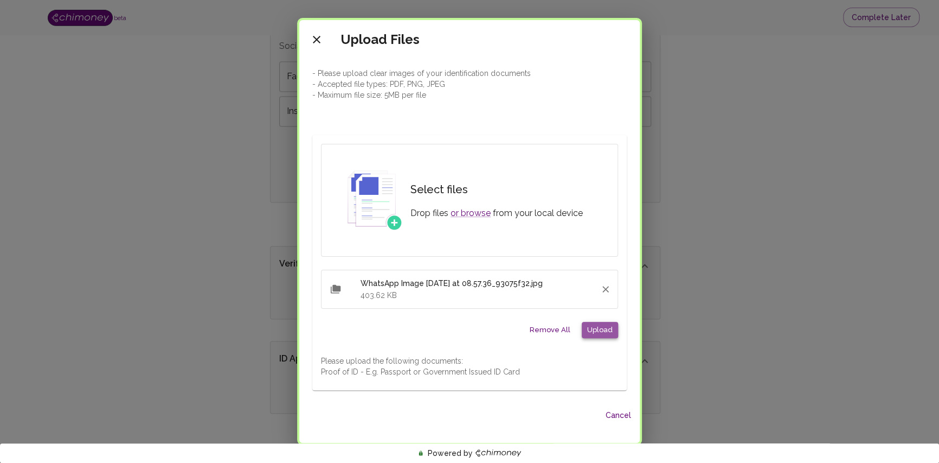
click at [604, 329] on button "Upload" at bounding box center [600, 330] width 36 height 17
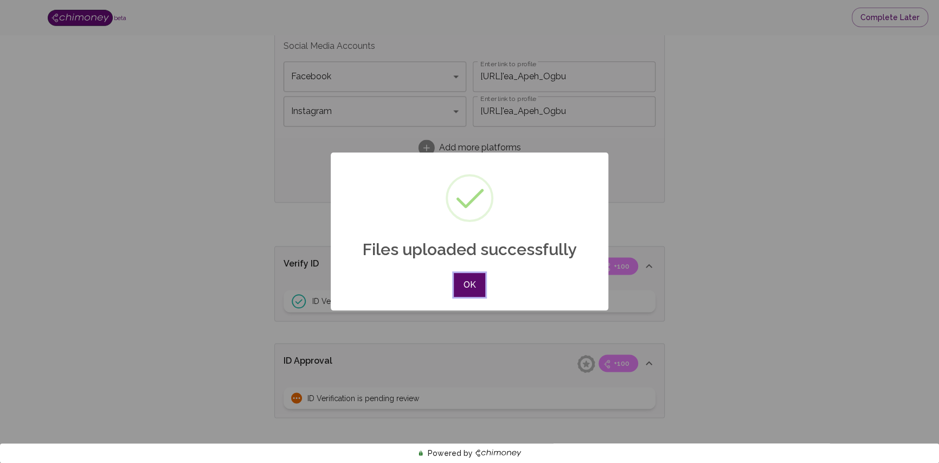
click at [472, 280] on button "OK" at bounding box center [469, 285] width 31 height 24
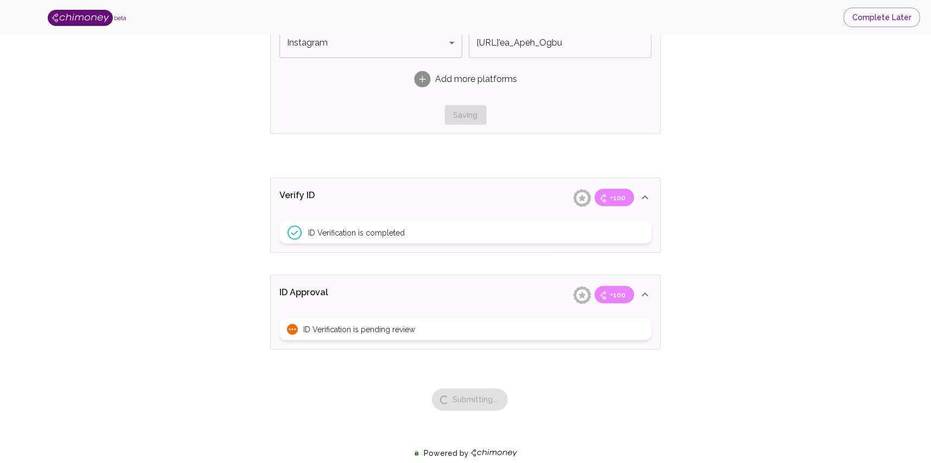
scroll to position [937, 0]
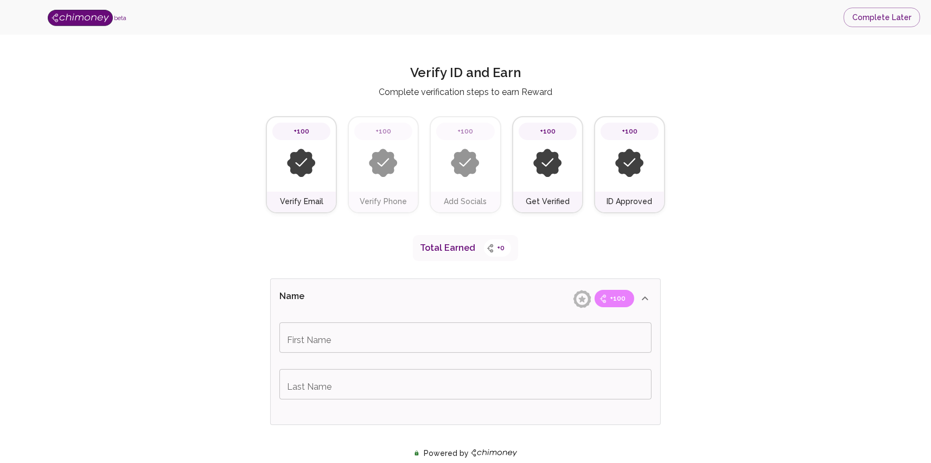
type input "Charity"
type input "[PERSON_NAME]"
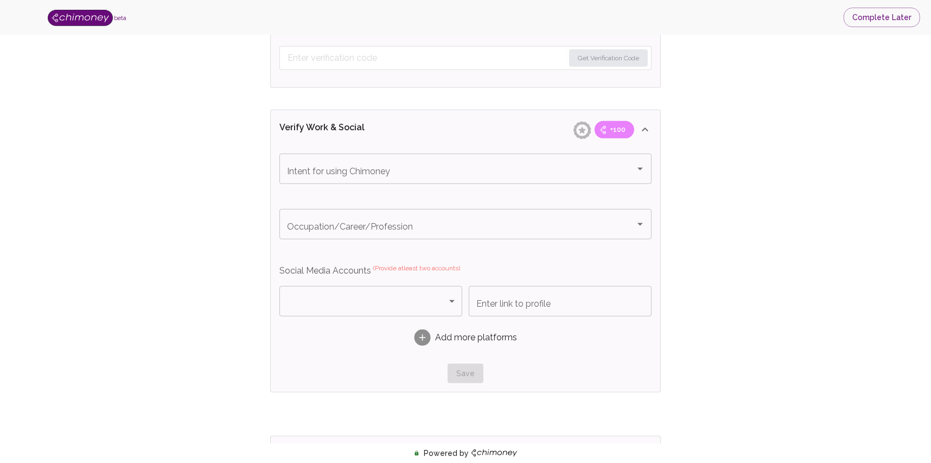
scroll to position [867, 0]
